Goal: Information Seeking & Learning: Learn about a topic

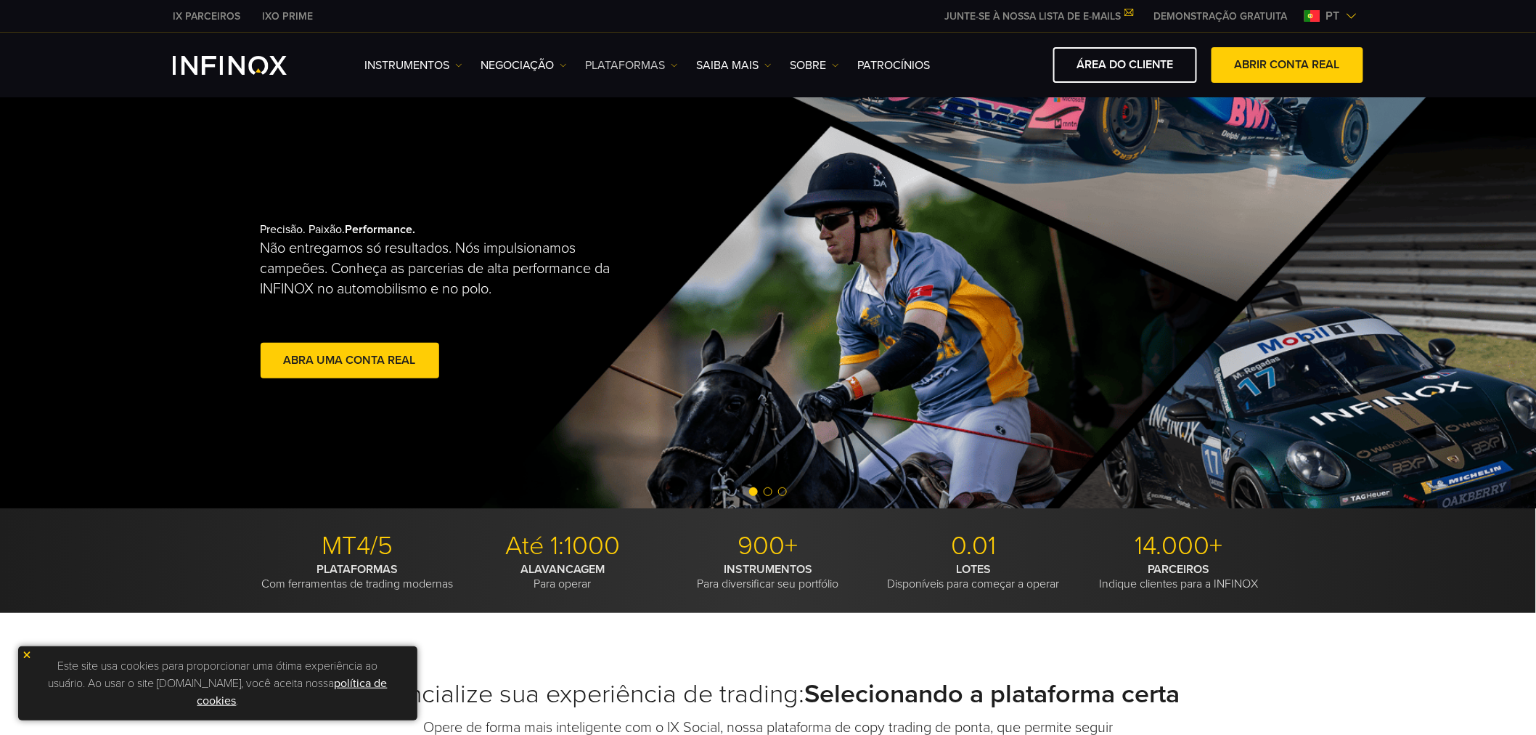
click at [664, 62] on link "PLATAFORMAS" at bounding box center [631, 65] width 93 height 17
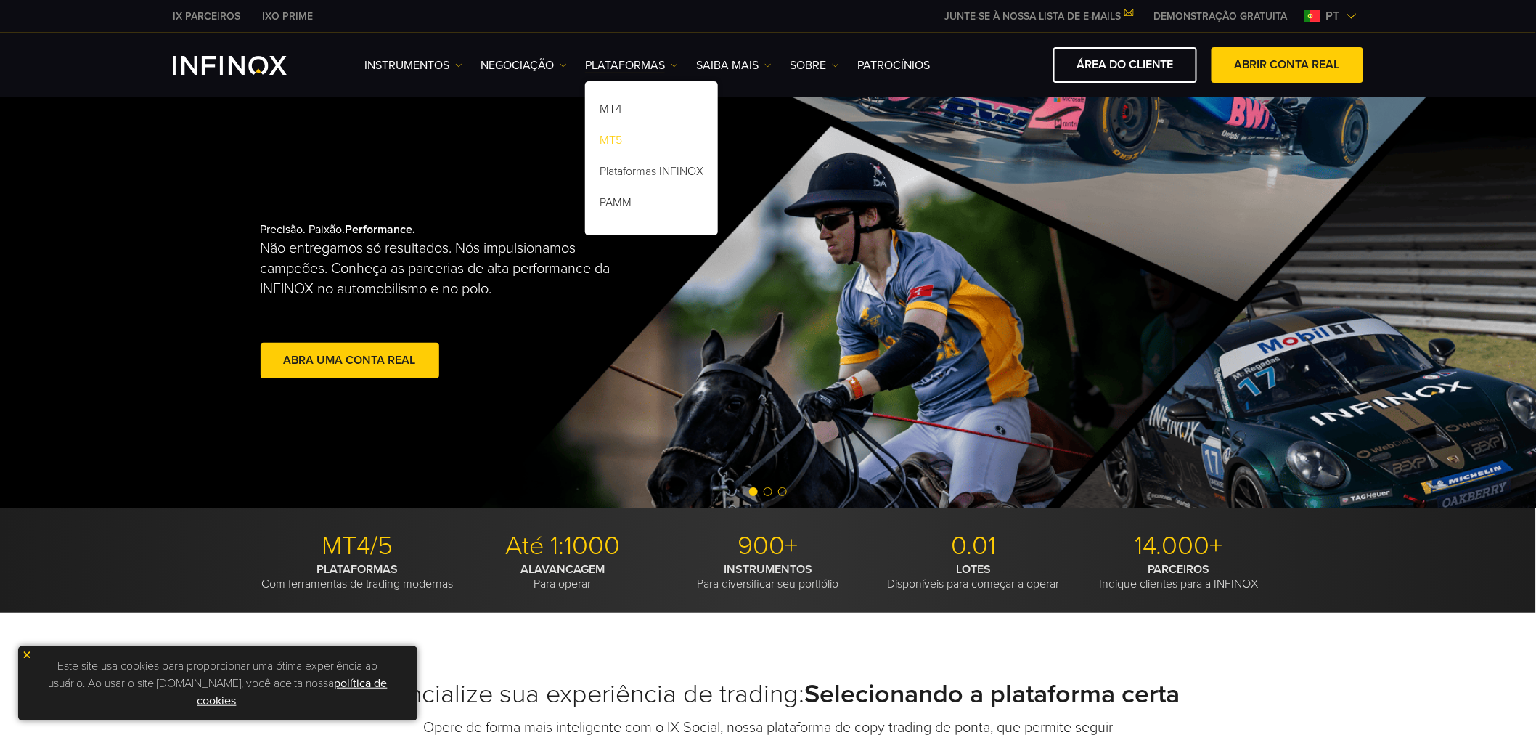
click at [622, 142] on link "MT5" at bounding box center [651, 142] width 133 height 31
